Goal: Task Accomplishment & Management: Manage account settings

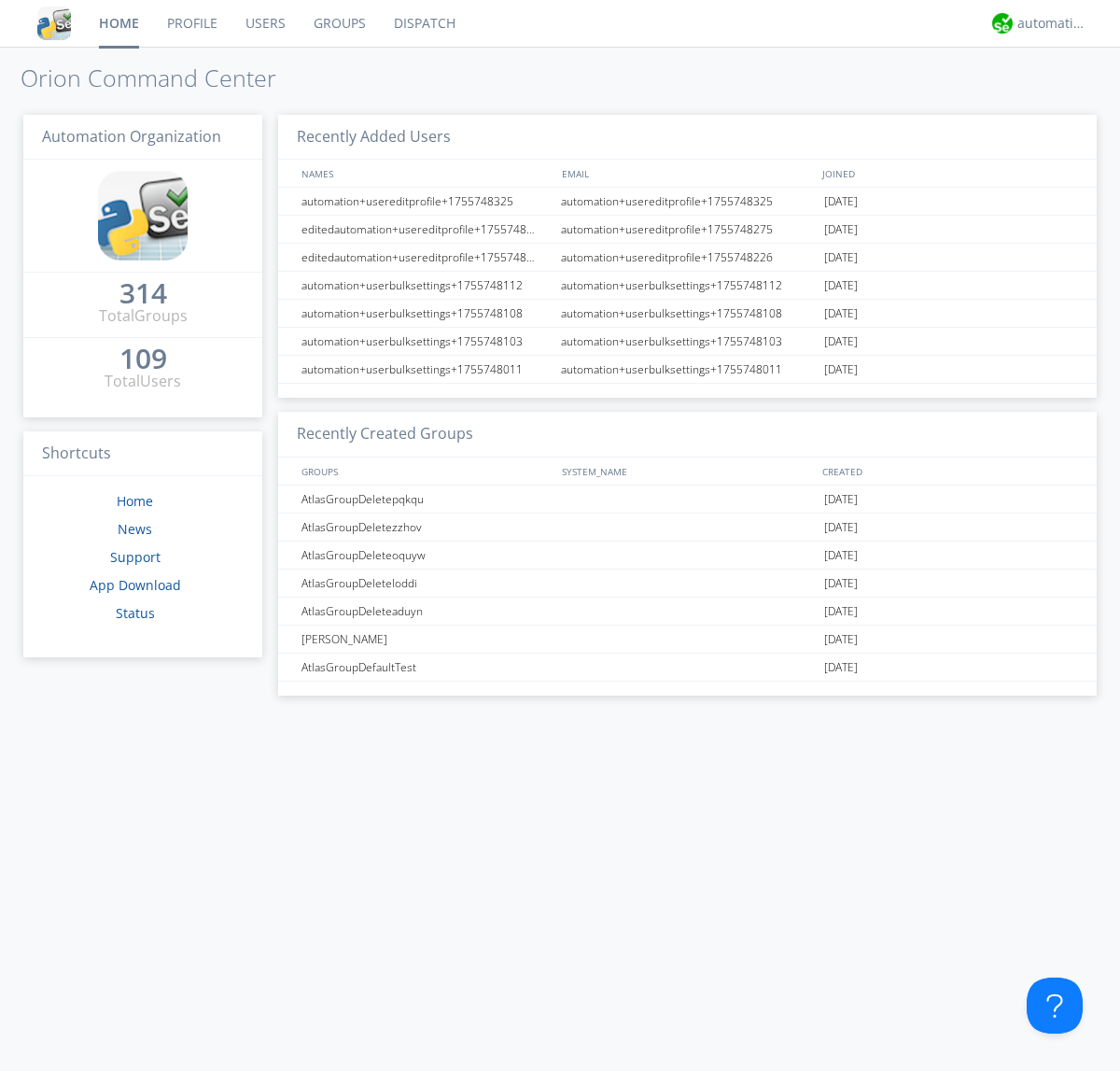
click at [338, 23] on link "Groups" at bounding box center [339, 23] width 81 height 47
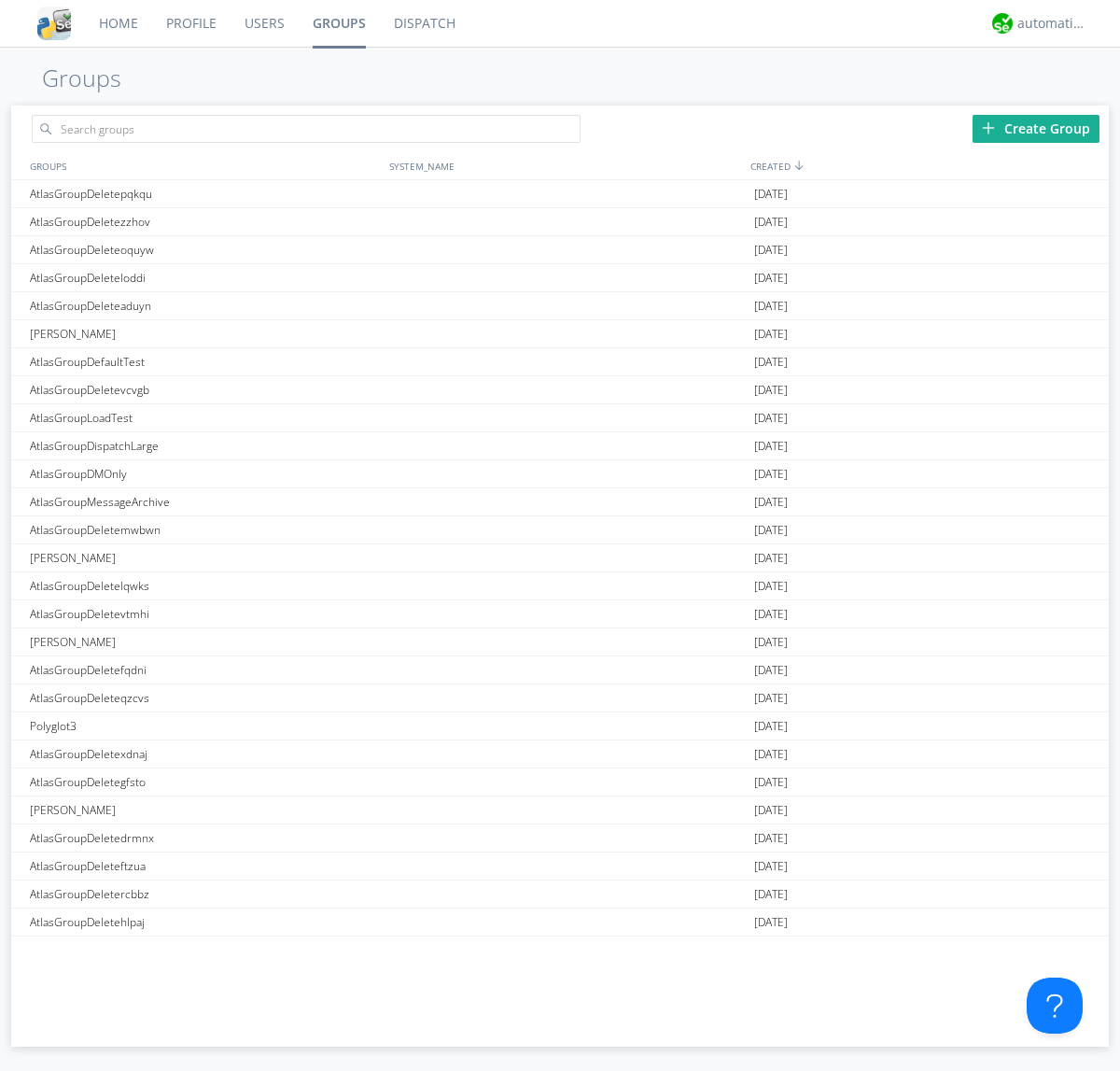
click at [338, 23] on link "Groups" at bounding box center [339, 23] width 82 height 47
click at [1037, 128] on div "Create Group" at bounding box center [1036, 128] width 127 height 28
click at [338, 23] on link "Groups" at bounding box center [339, 23] width 82 height 47
type input "AtlasGroupDeletehooiw"
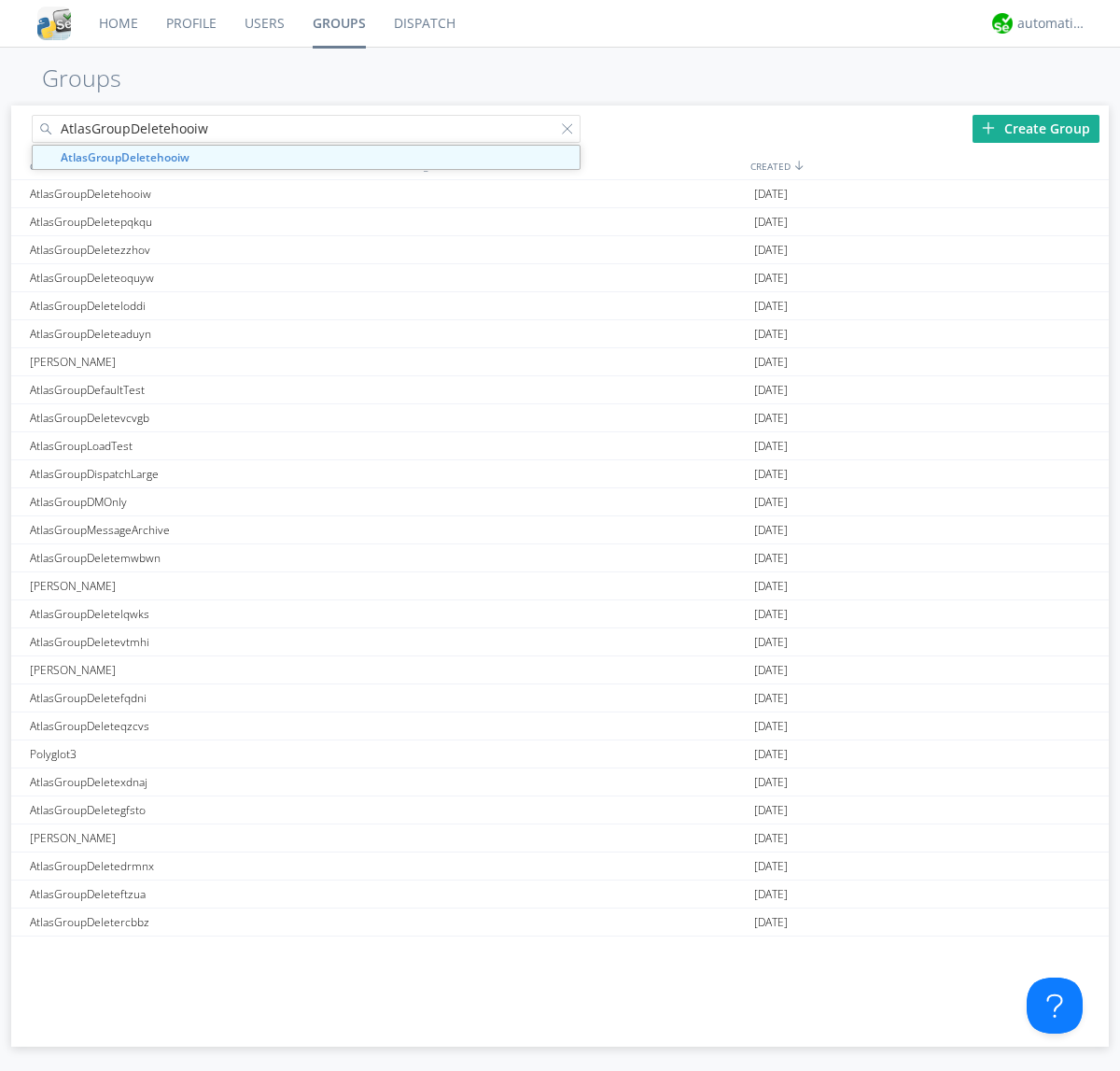
click at [264, 23] on link "Users" at bounding box center [264, 23] width 68 height 47
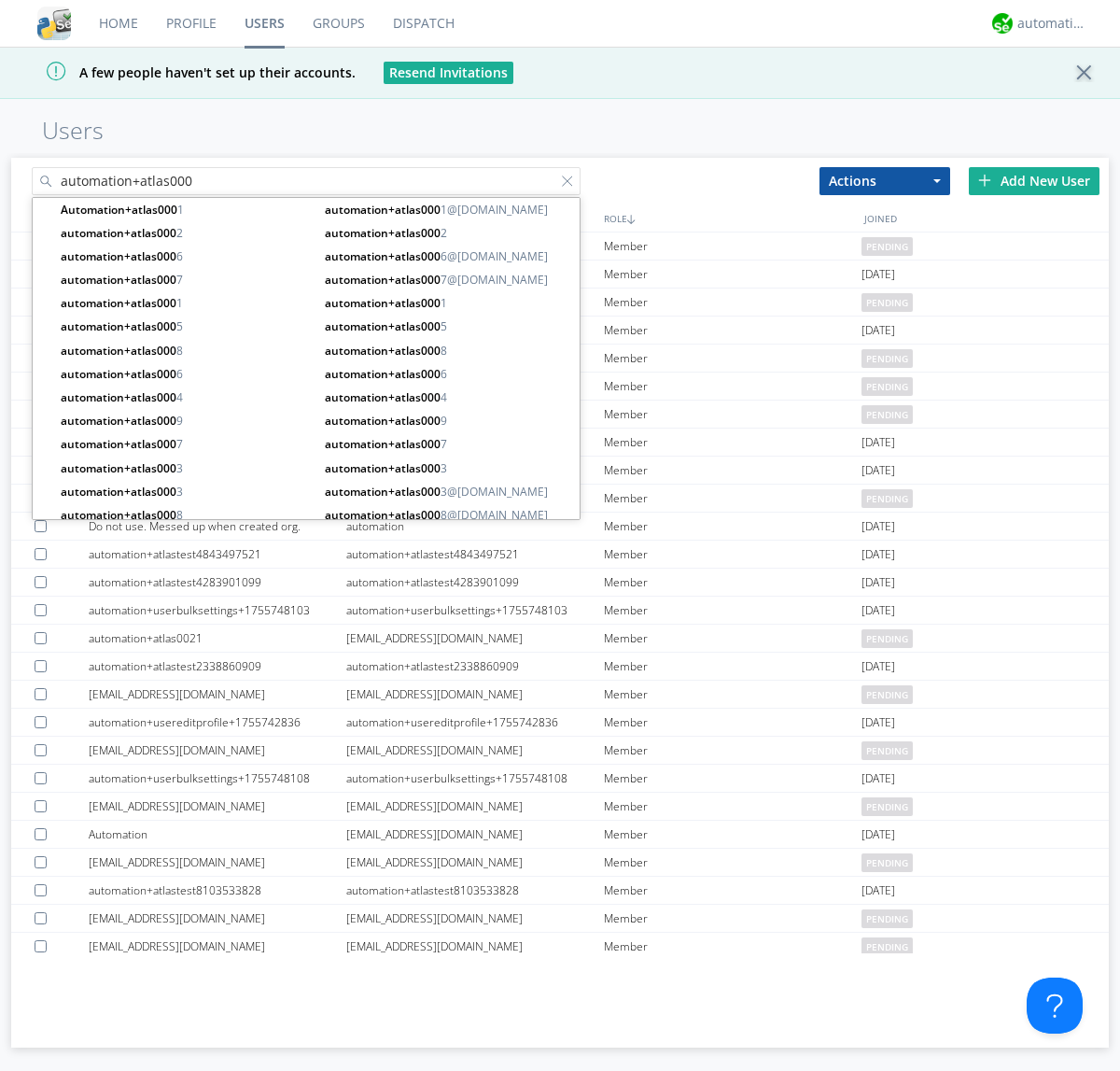
type input "automation+atlas000"
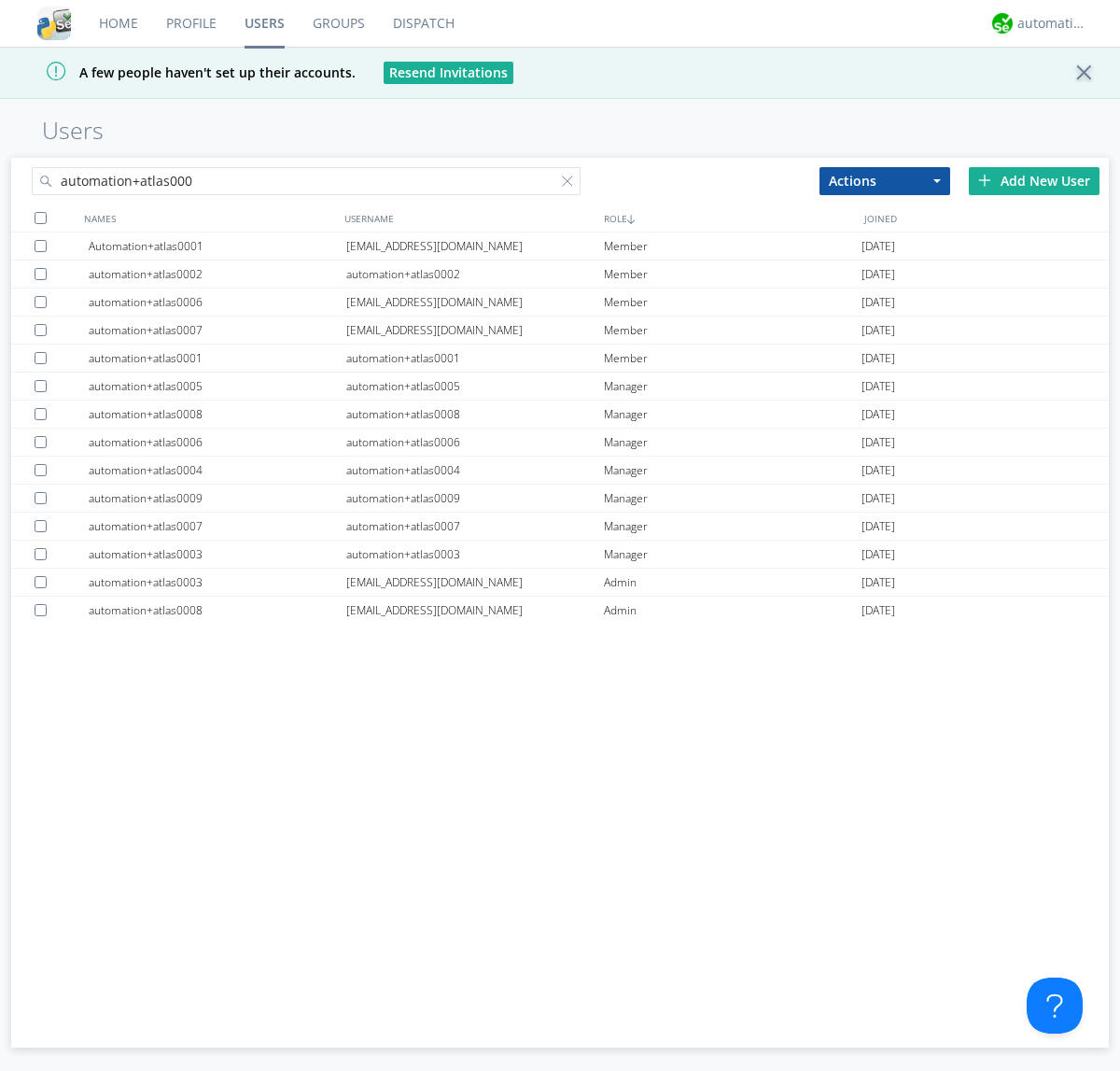
click at [40, 218] on div at bounding box center [40, 218] width 12 height 12
click at [885, 180] on button "Actions" at bounding box center [885, 180] width 130 height 28
click at [885, 212] on link "Add to Group" at bounding box center [885, 212] width 128 height 24
click at [264, 23] on link "Users" at bounding box center [264, 23] width 68 height 47
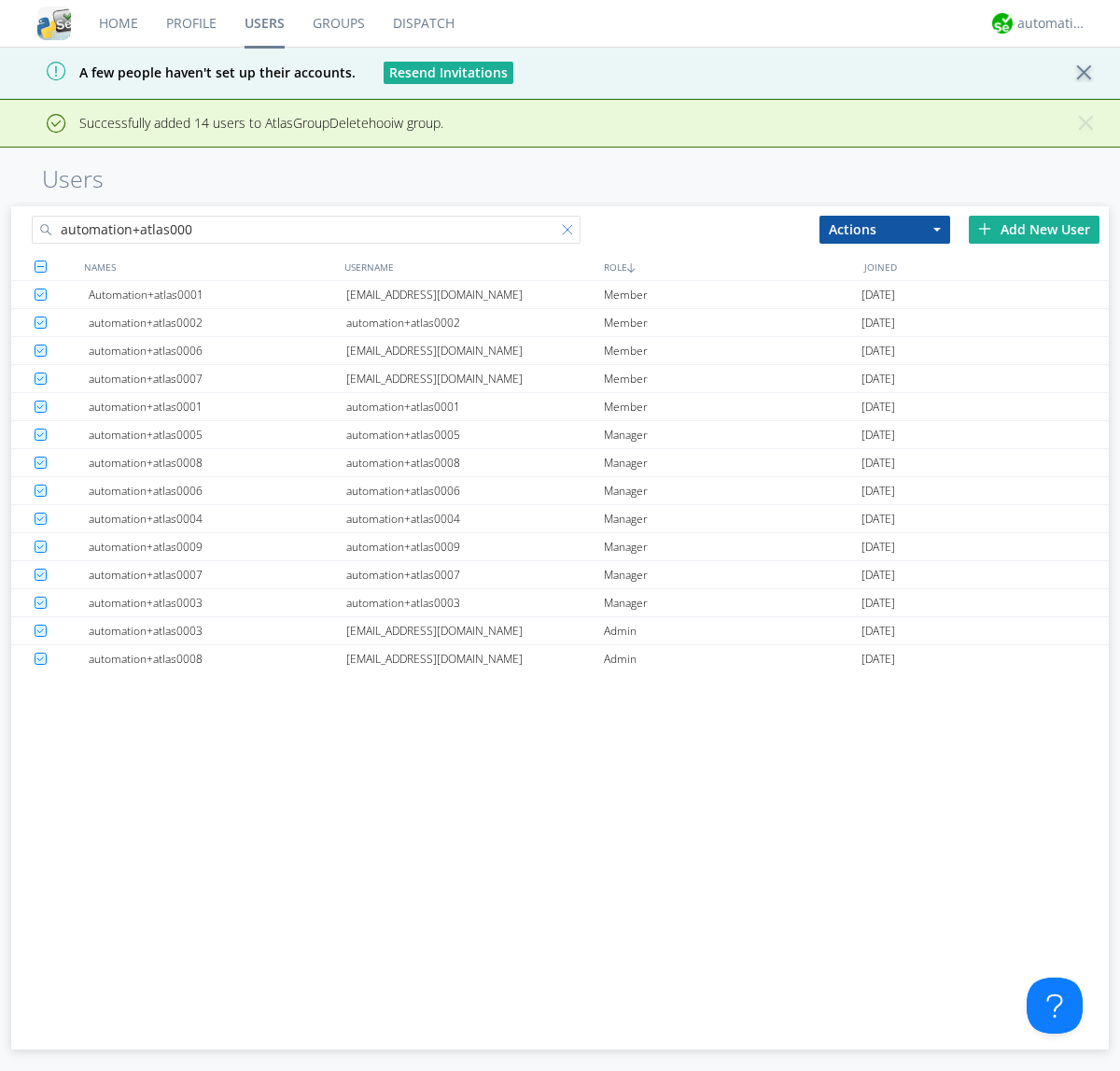
click at [572, 232] on div at bounding box center [571, 233] width 18 height 18
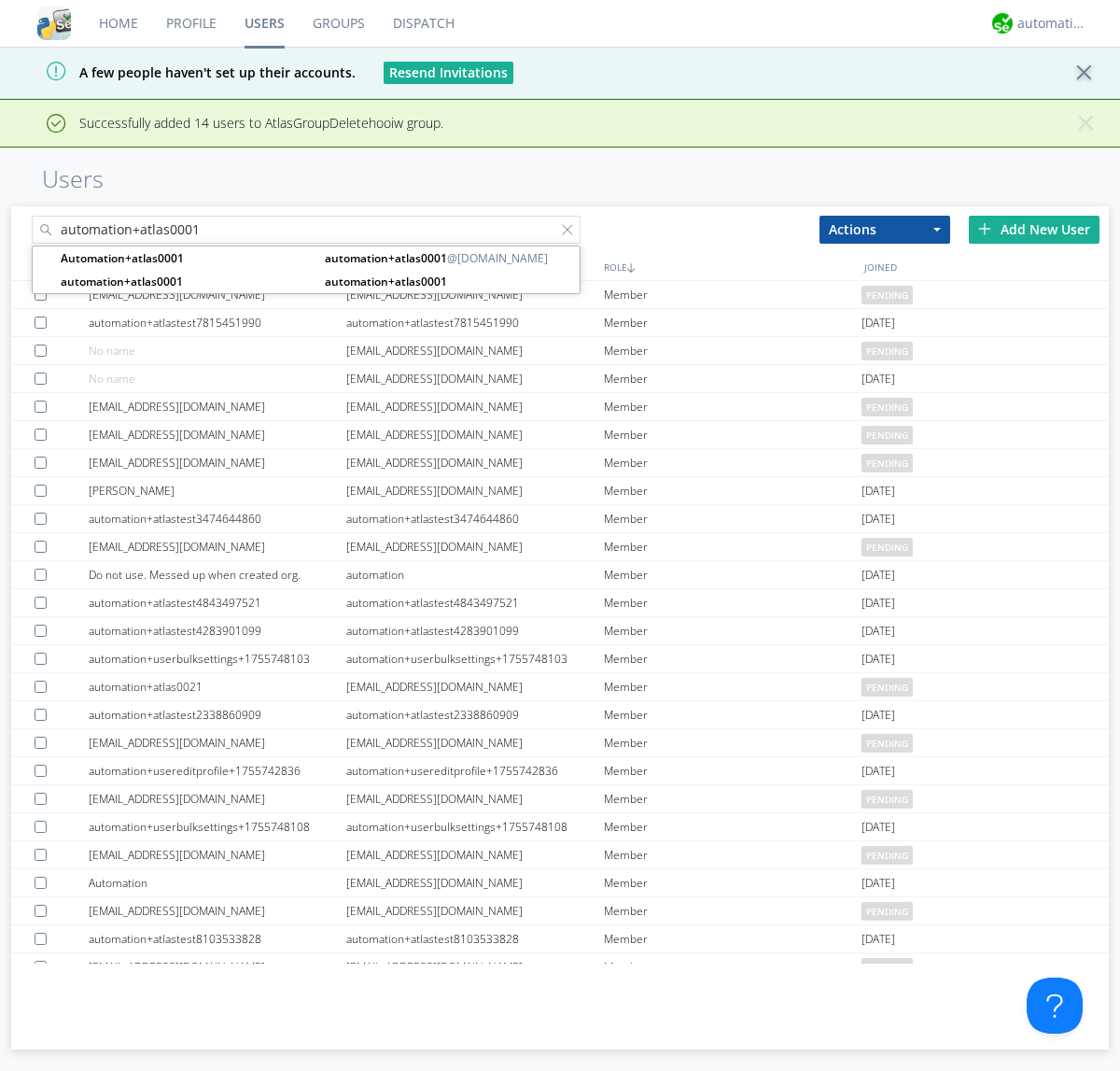
type input "automation+atlas0001"
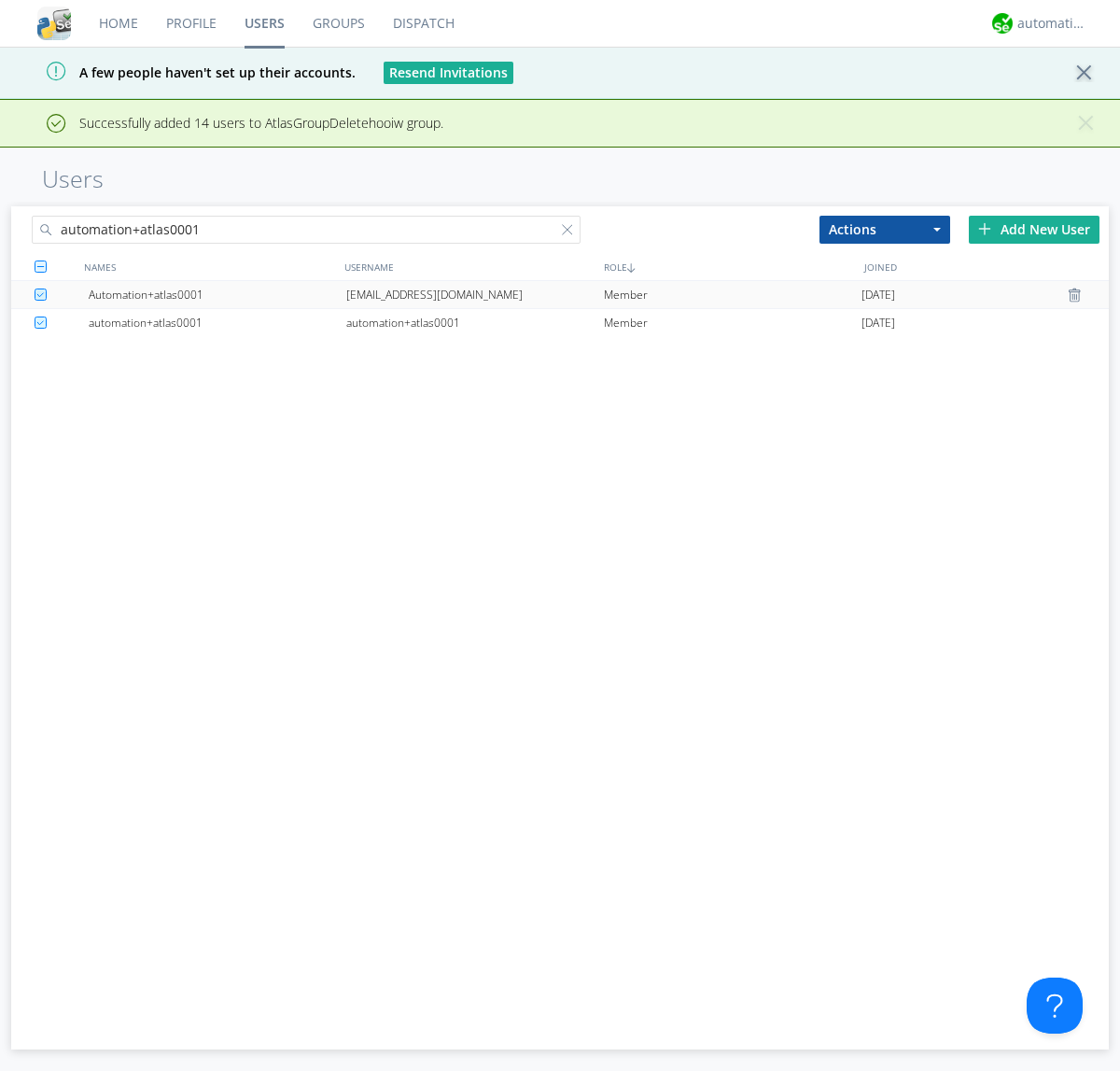
click at [475, 294] on div "[EMAIL_ADDRESS][DOMAIN_NAME]" at bounding box center [475, 294] width 258 height 27
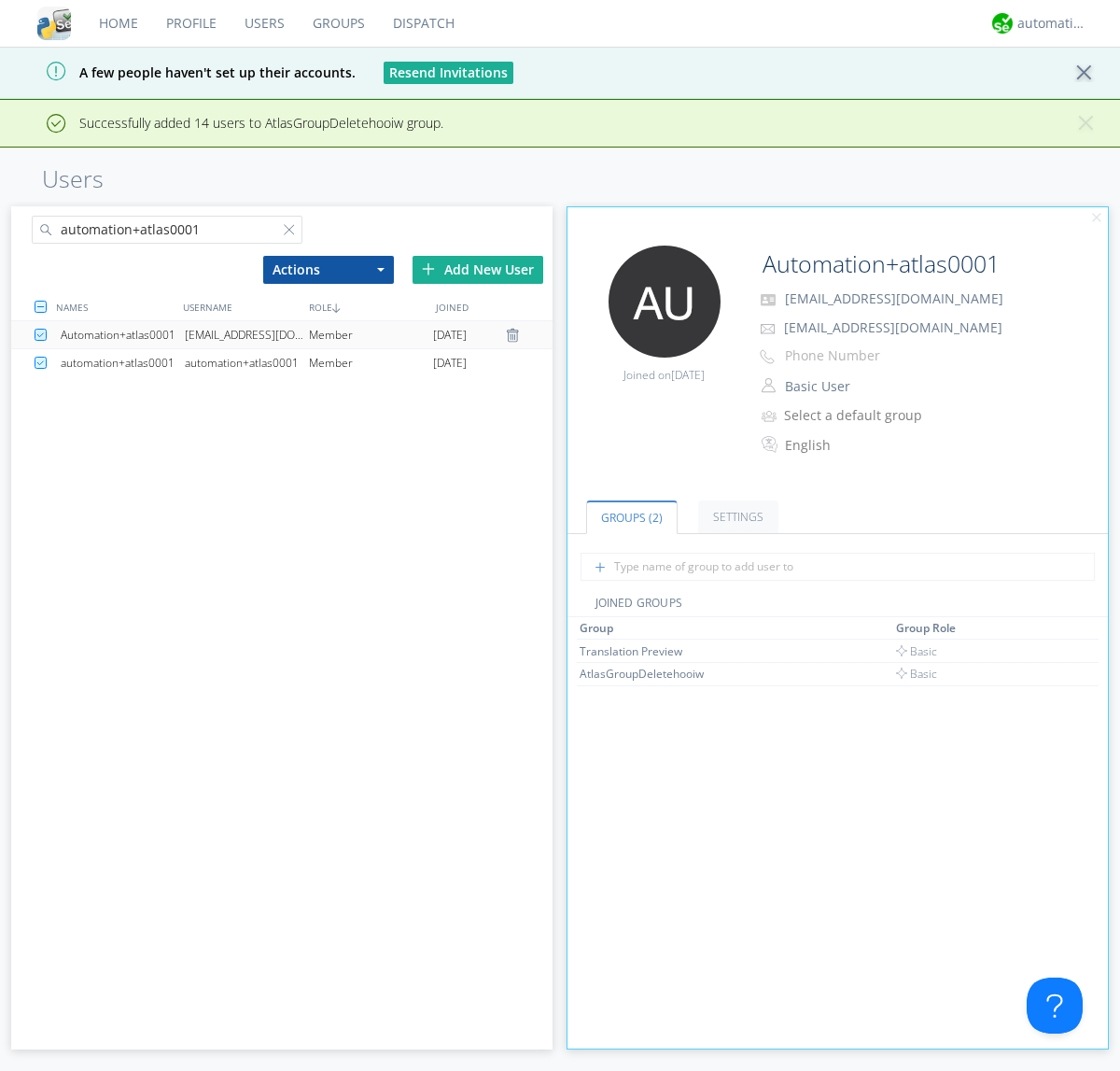
click at [337, 23] on link "Groups" at bounding box center [339, 23] width 81 height 47
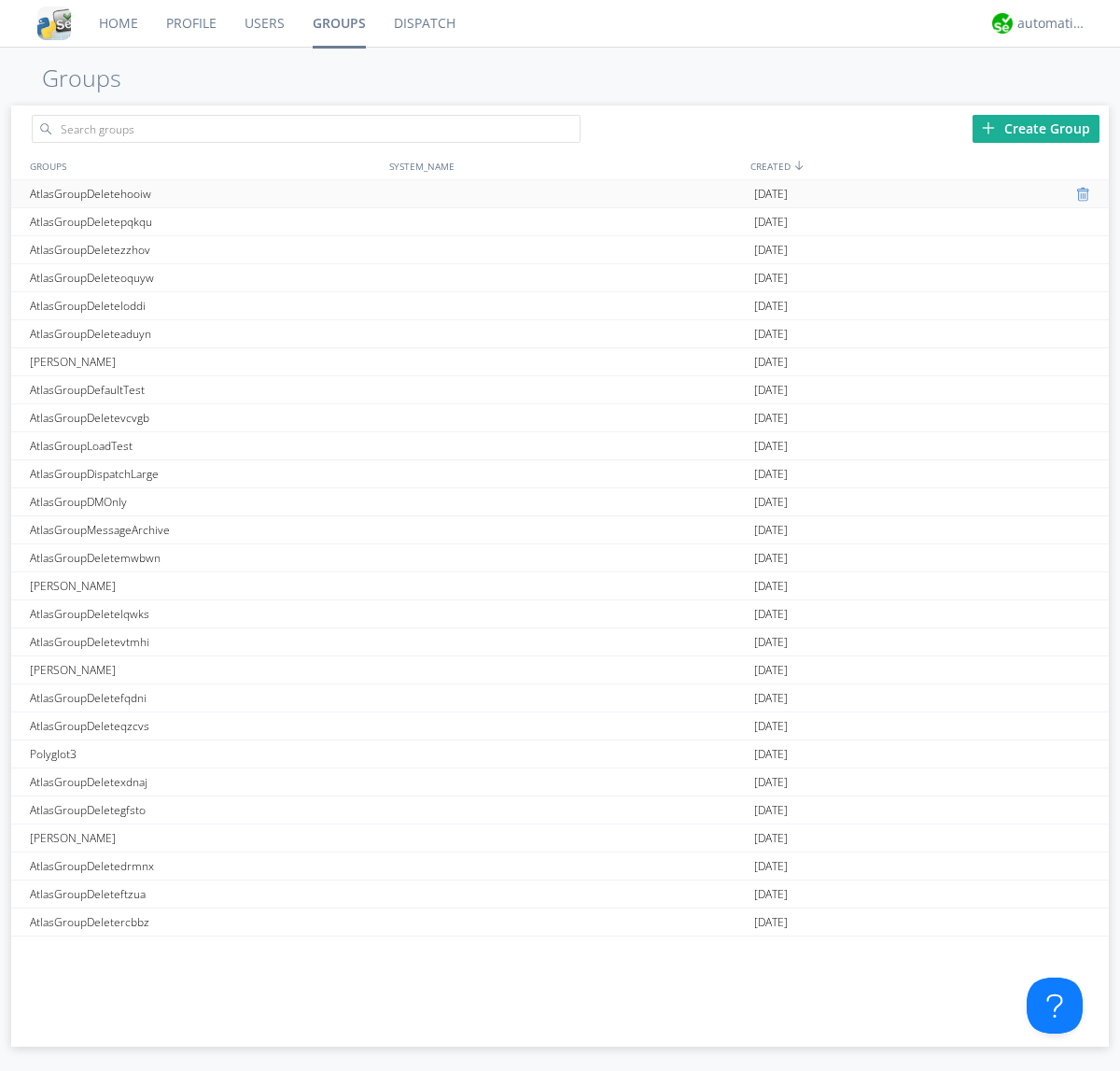
click at [1077, 194] on div at bounding box center [1085, 195] width 18 height 15
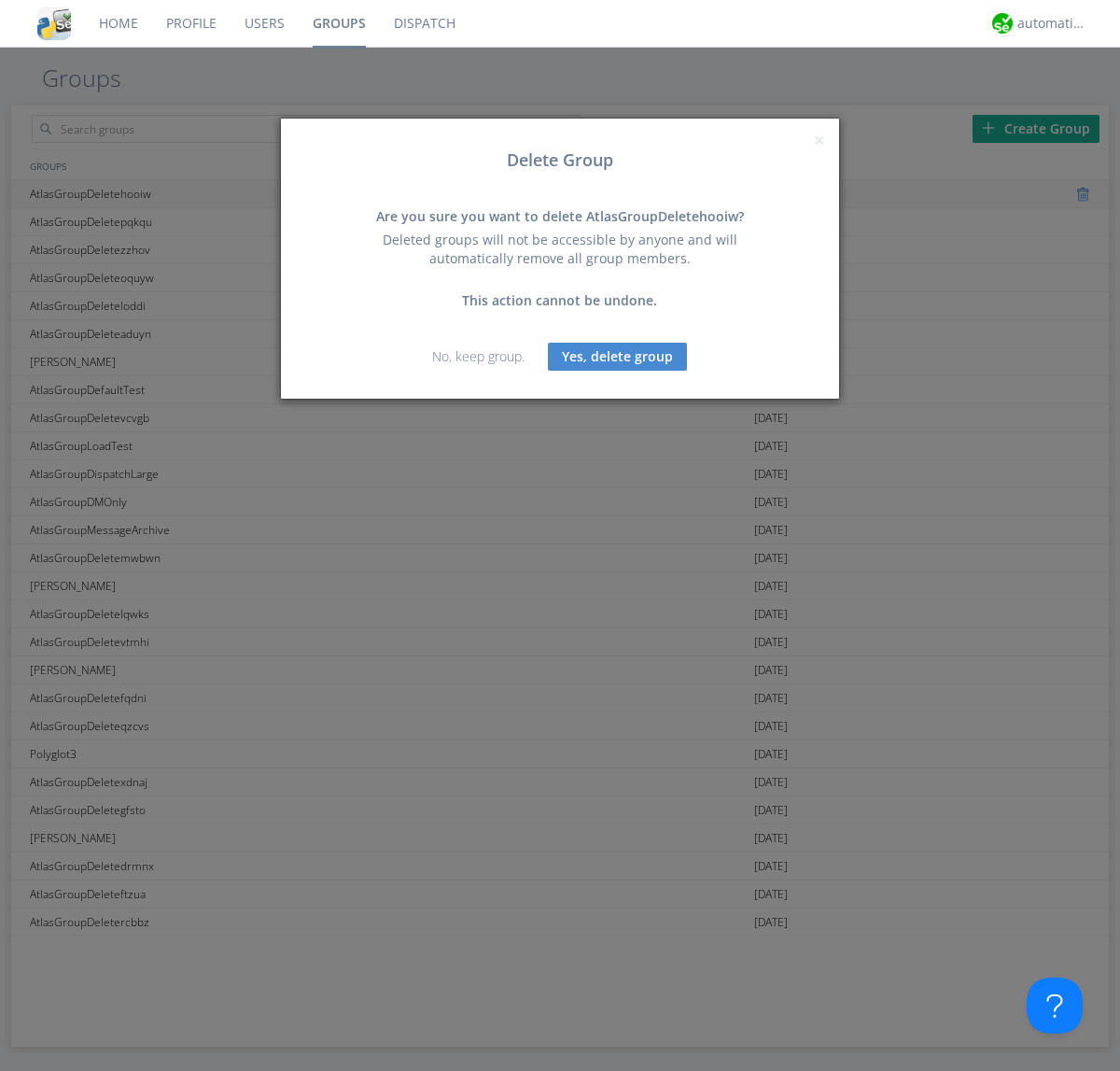
click at [618, 356] on button "Yes, delete group" at bounding box center [617, 356] width 139 height 28
